Goal: Information Seeking & Learning: Find specific fact

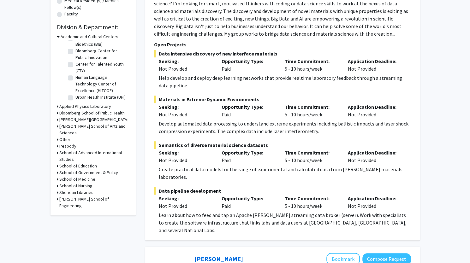
scroll to position [182, 0]
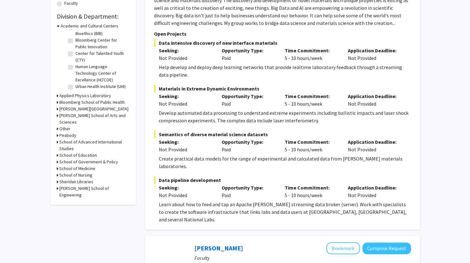
click at [60, 165] on h3 "School of Medicine" at bounding box center [77, 168] width 36 height 7
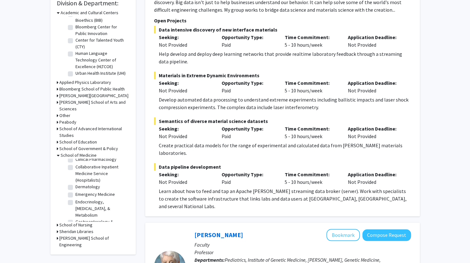
scroll to position [346, 0]
click at [75, 186] on label "Dermatology" at bounding box center [87, 185] width 25 height 7
click at [75, 186] on input "Dermatology" at bounding box center [77, 184] width 4 height 4
checkbox input "true"
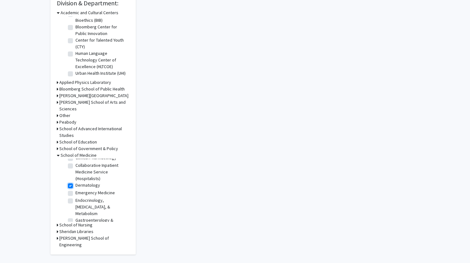
checkbox input "true"
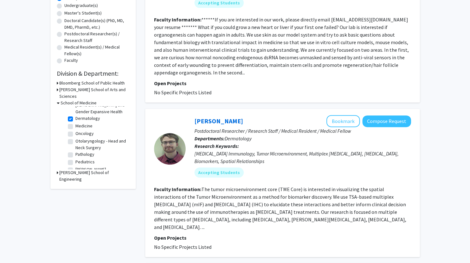
scroll to position [62, 0]
click at [75, 118] on label "Dermatology" at bounding box center [87, 118] width 25 height 7
click at [75, 118] on input "Dermatology" at bounding box center [77, 117] width 4 height 4
checkbox input "false"
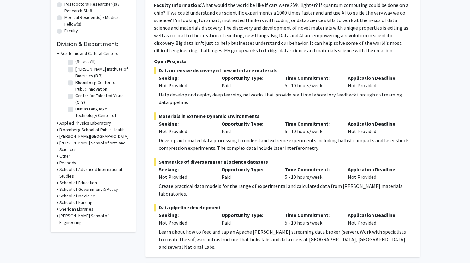
scroll to position [157, 0]
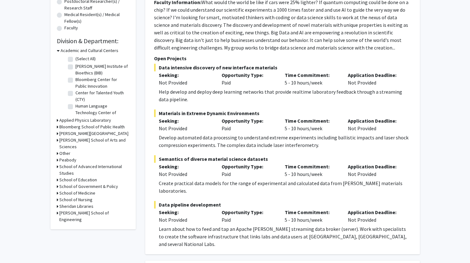
click at [57, 190] on icon at bounding box center [58, 193] width 2 height 7
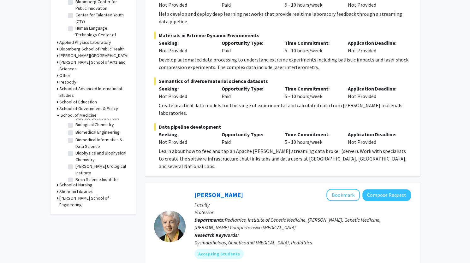
scroll to position [96, 0]
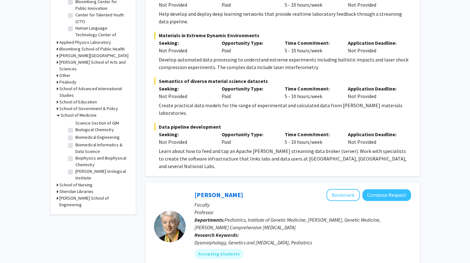
click at [75, 130] on label "Biological Chemistry" at bounding box center [94, 129] width 38 height 7
click at [75, 130] on input "Biological Chemistry" at bounding box center [77, 128] width 4 height 4
checkbox input "true"
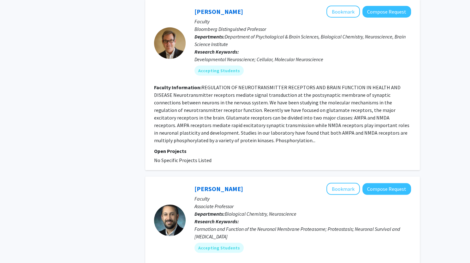
scroll to position [966, 0]
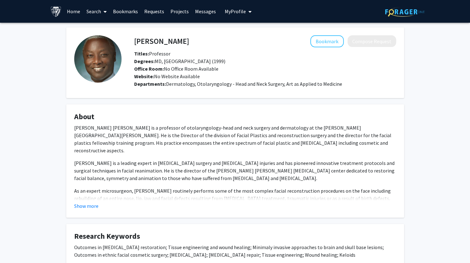
scroll to position [4, 0]
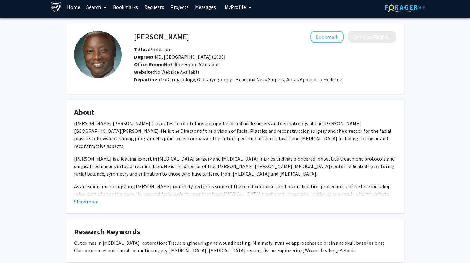
click at [80, 214] on div "Kofi Boahene Bookmark Compose Request Titles: Professor Degrees: MD, Meharry Me…" at bounding box center [234, 169] width 347 height 293
click at [84, 205] on button "Show more" at bounding box center [86, 202] width 24 height 8
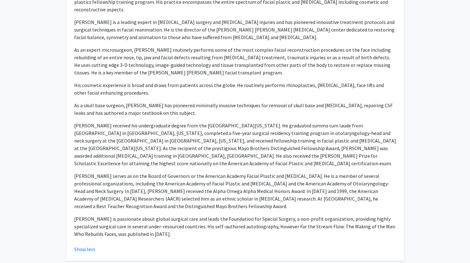
scroll to position [142, 0]
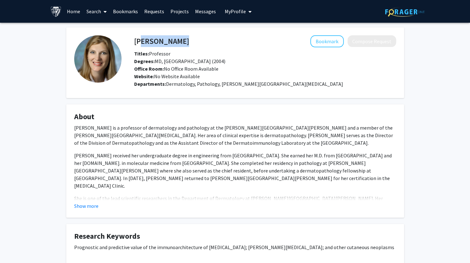
drag, startPoint x: 136, startPoint y: 41, endPoint x: 182, endPoint y: 40, distance: 46.0
click at [182, 40] on div "[PERSON_NAME] Bookmark Compose Request" at bounding box center [264, 41] width 271 height 12
click at [189, 40] on div "Bookmark Compose Request" at bounding box center [292, 41] width 207 height 12
drag, startPoint x: 178, startPoint y: 40, endPoint x: 134, endPoint y: 39, distance: 43.8
click at [134, 39] on div "[PERSON_NAME] Bookmark Compose Request" at bounding box center [264, 41] width 271 height 12
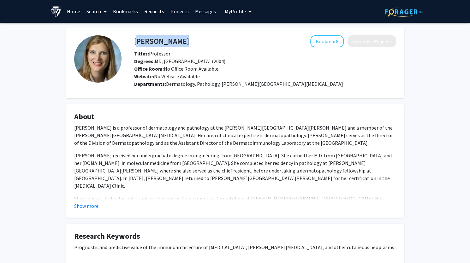
copy h4 "[PERSON_NAME]"
